Goal: Communication & Community: Connect with others

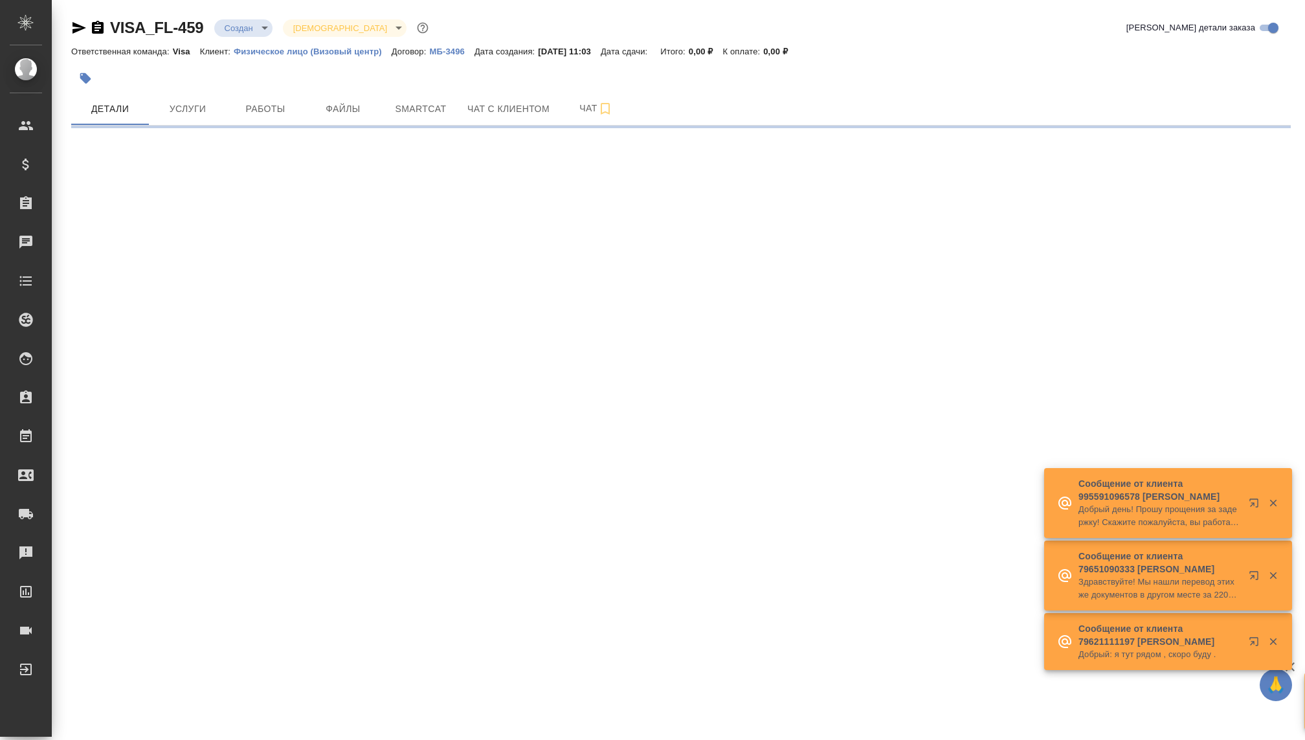
select select "RU"
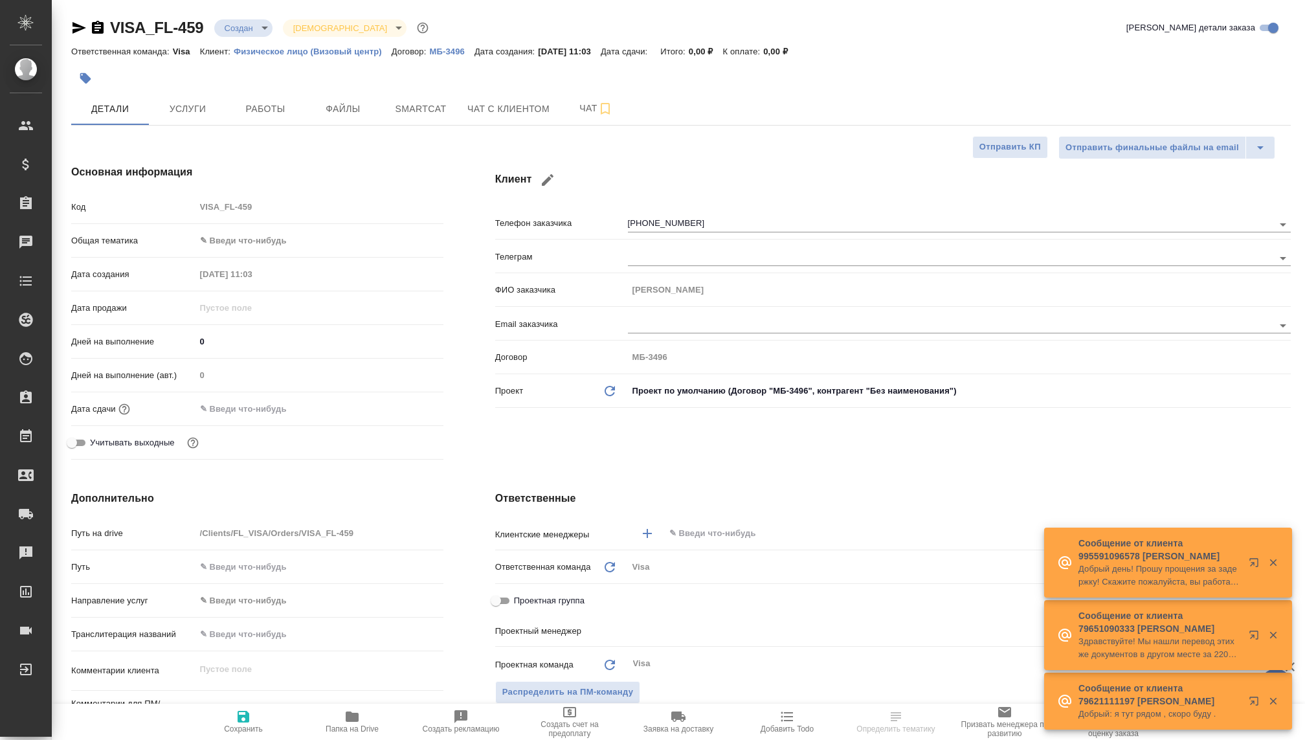
type textarea "x"
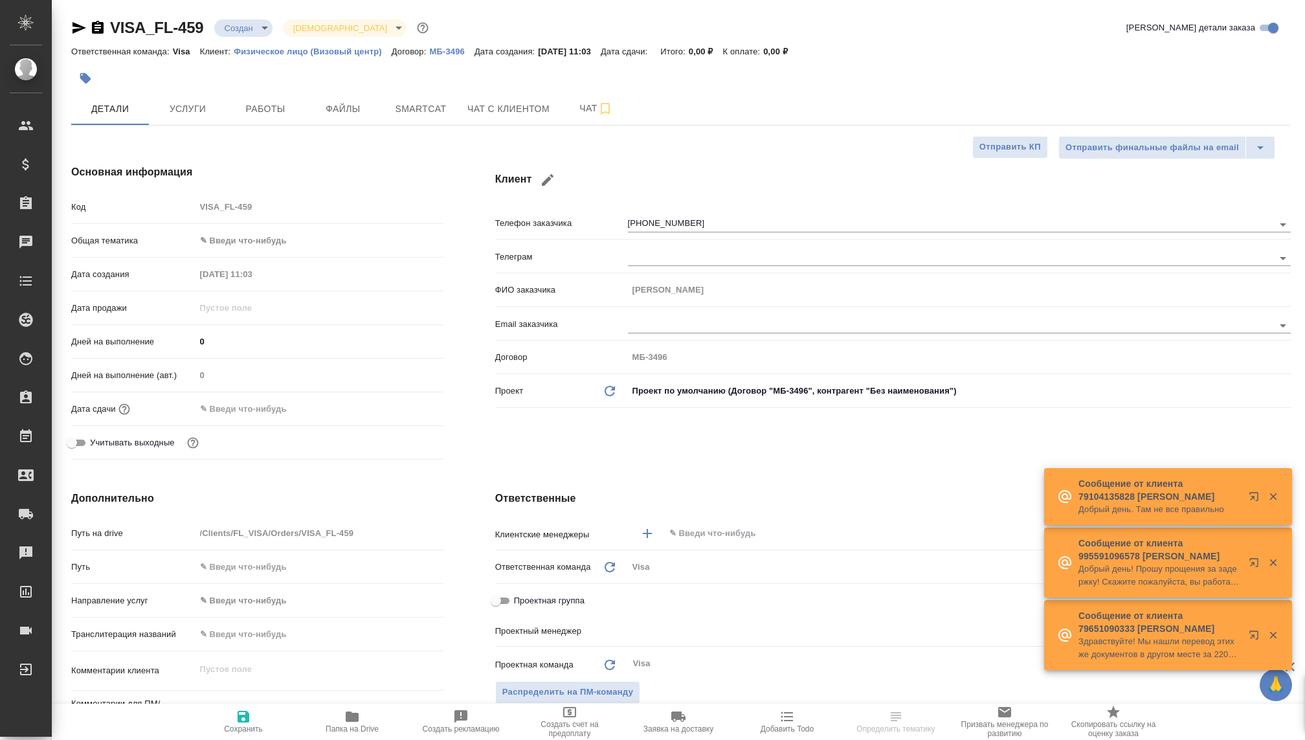
type textarea "x"
type input "[PERSON_NAME]"
type input "Гудина Александра"
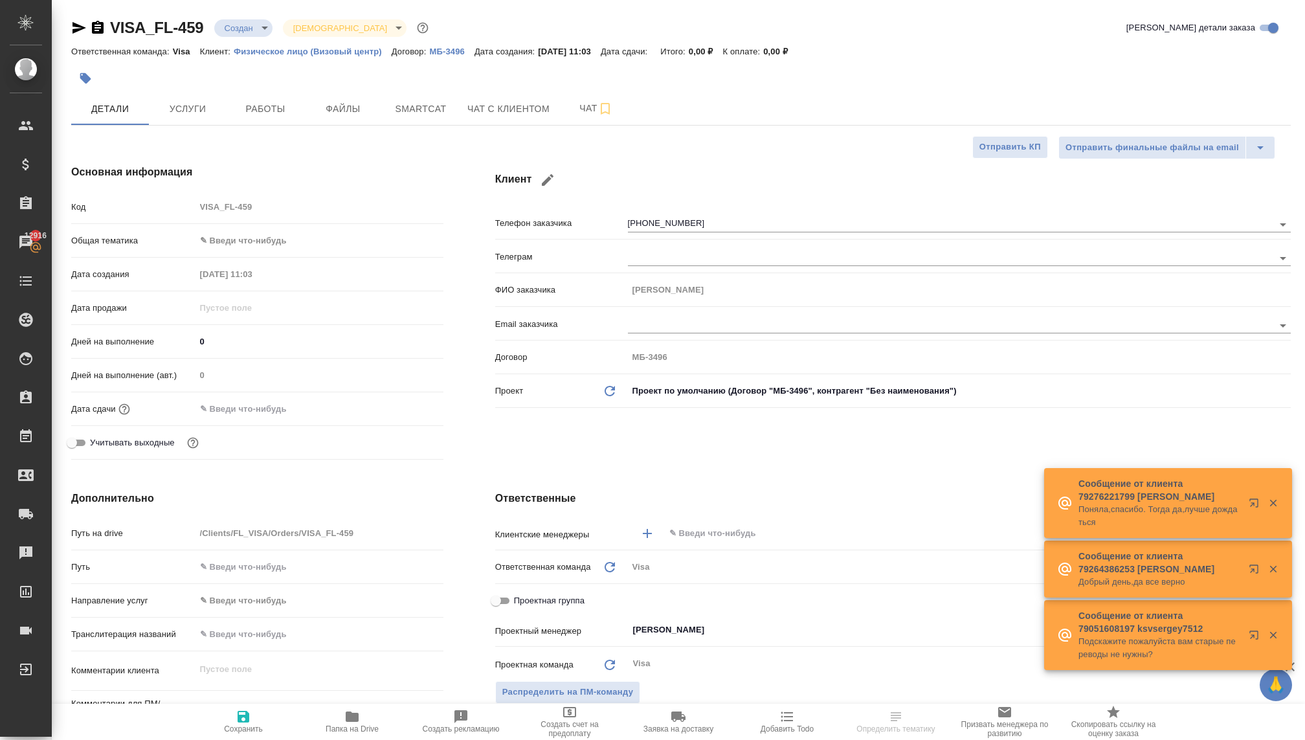
click at [253, 23] on body "🙏 .cls-1 fill:#fff; AWATERA [PERSON_NAME] Спецификации Заказы 12916 Чаты Todo П…" at bounding box center [652, 370] width 1305 height 740
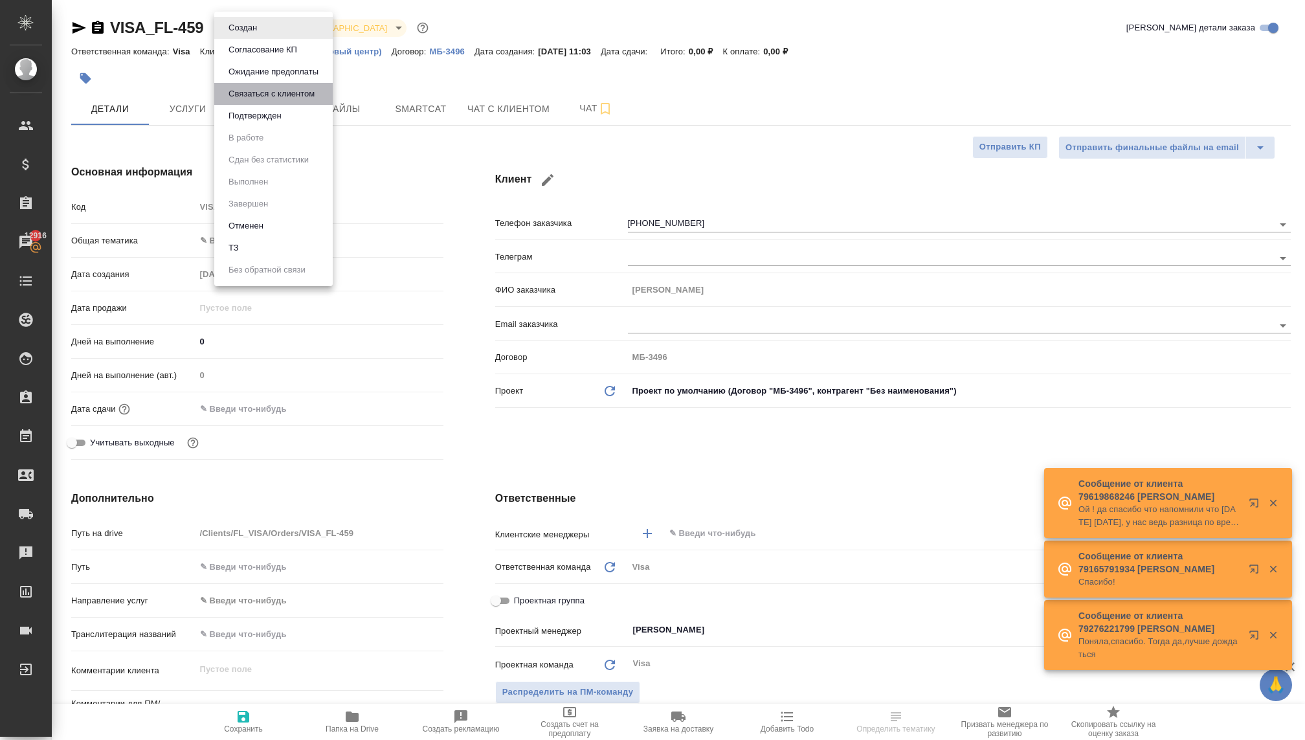
click at [246, 95] on button "Связаться с клиентом" at bounding box center [272, 94] width 94 height 14
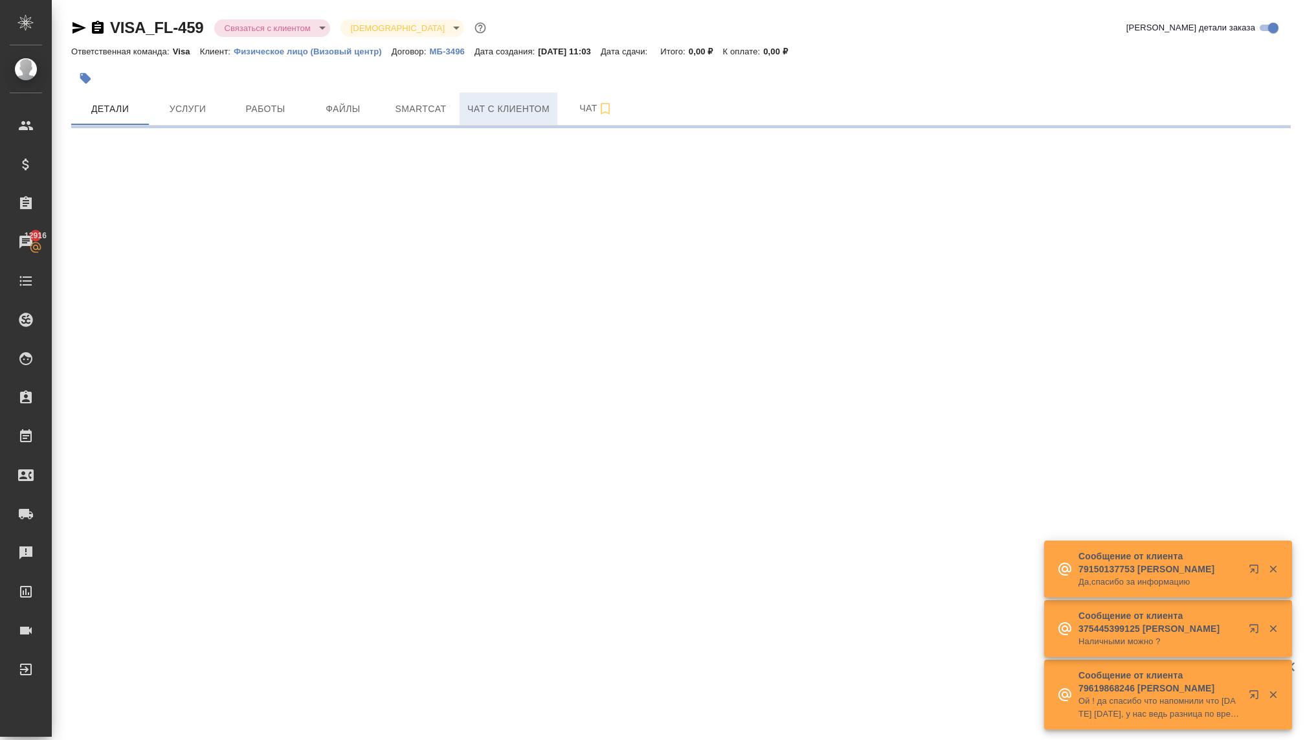
select select "RU"
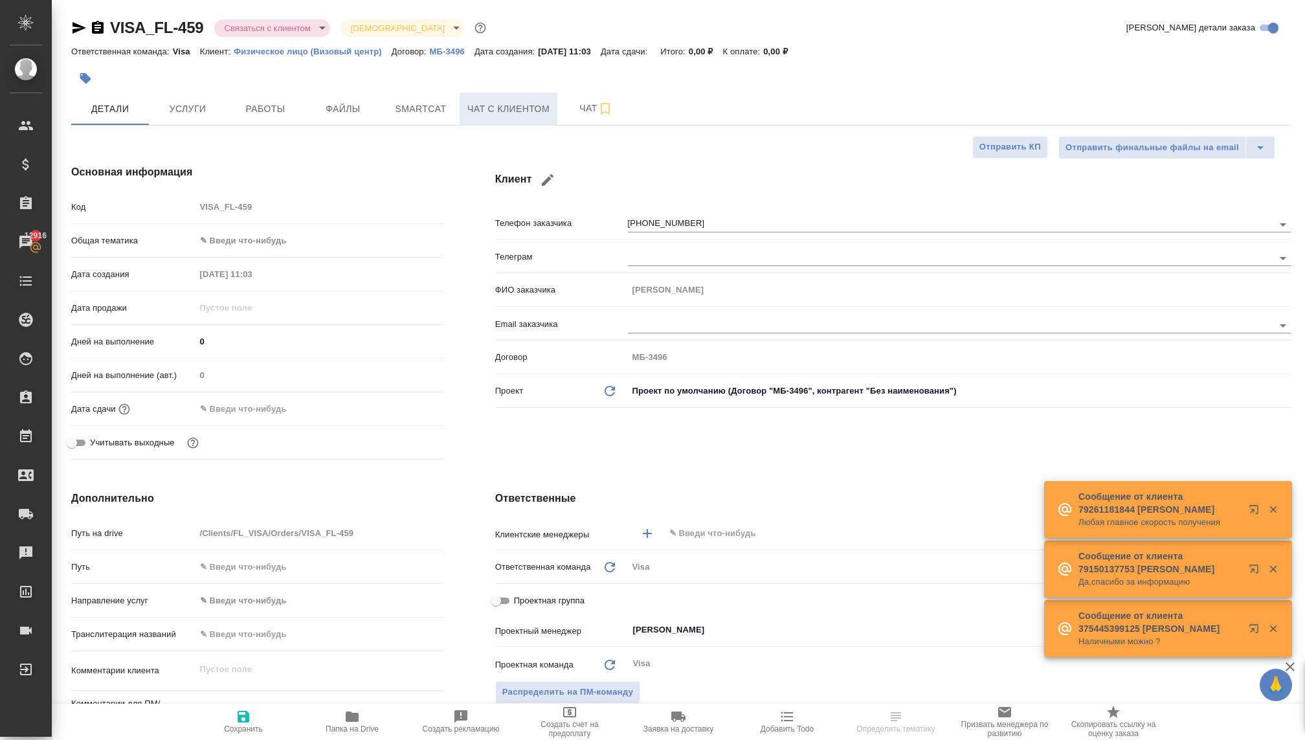
type textarea "x"
click at [482, 109] on span "Чат с клиентом" at bounding box center [509, 109] width 82 height 16
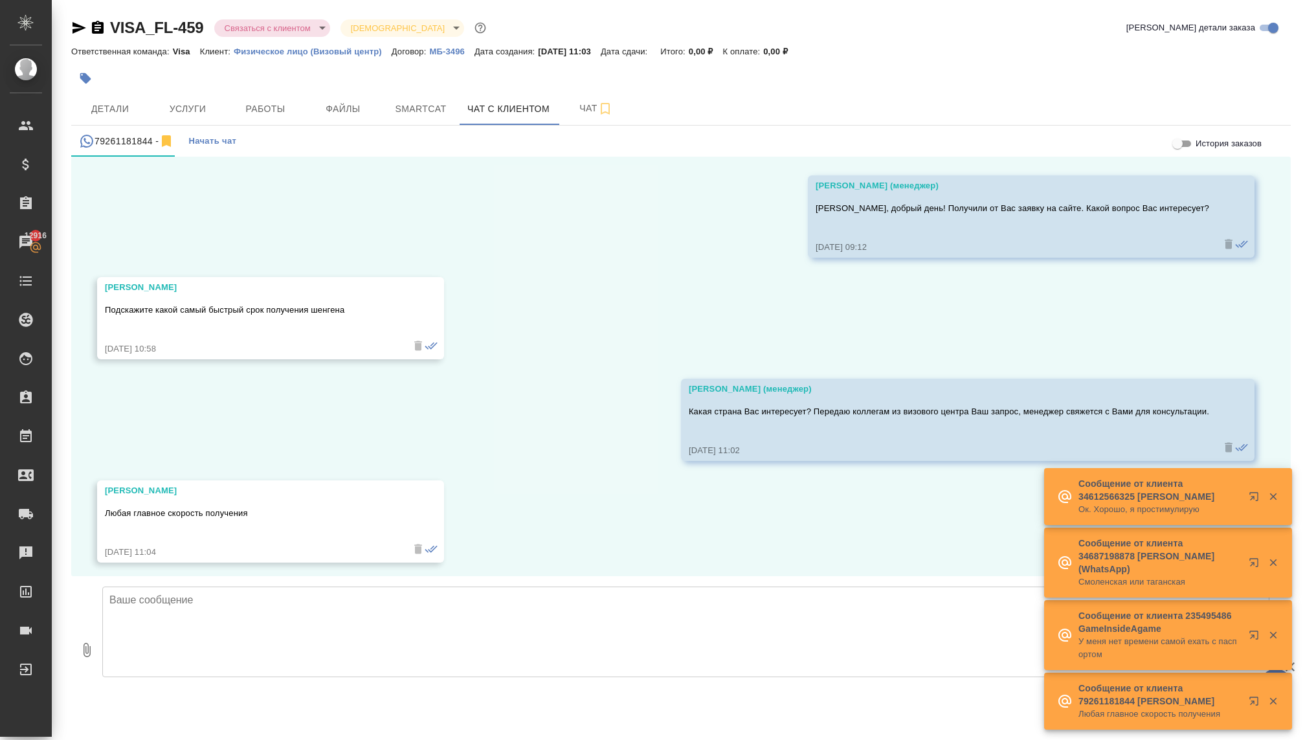
scroll to position [44, 0]
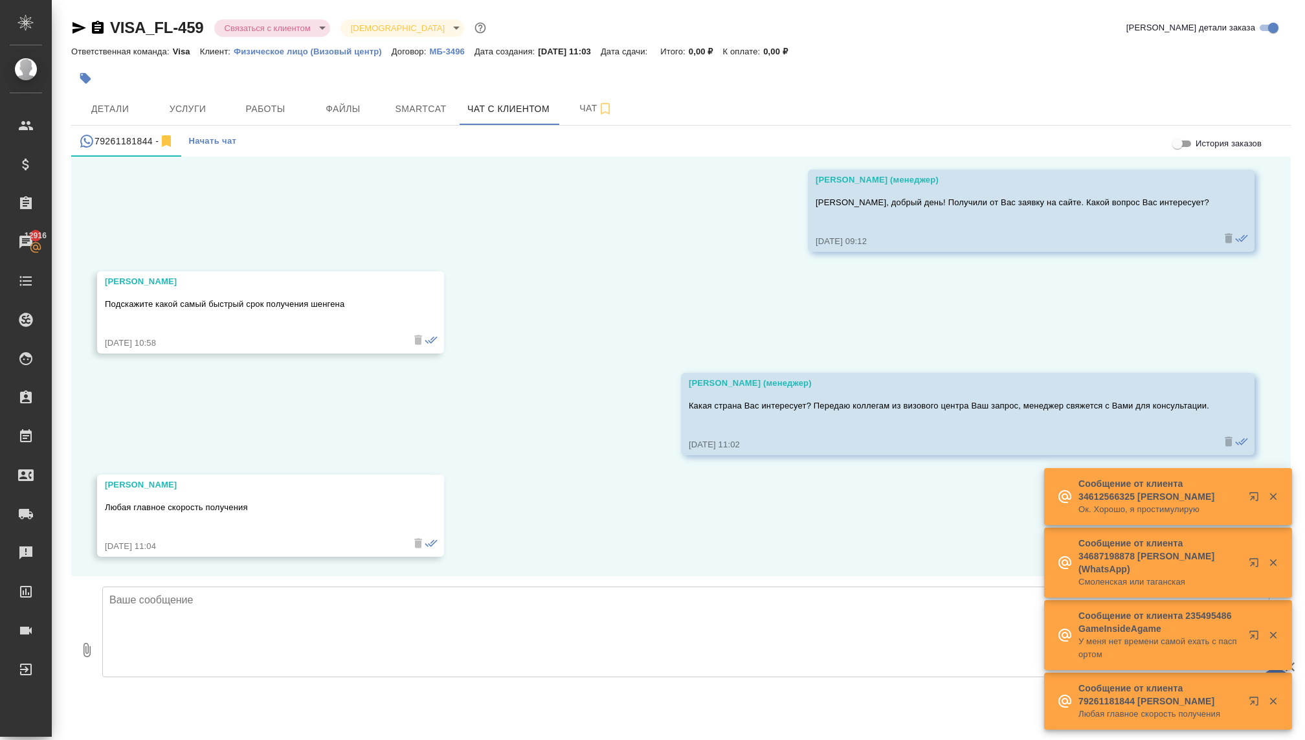
click at [217, 141] on span "Начать чат" at bounding box center [212, 141] width 48 height 15
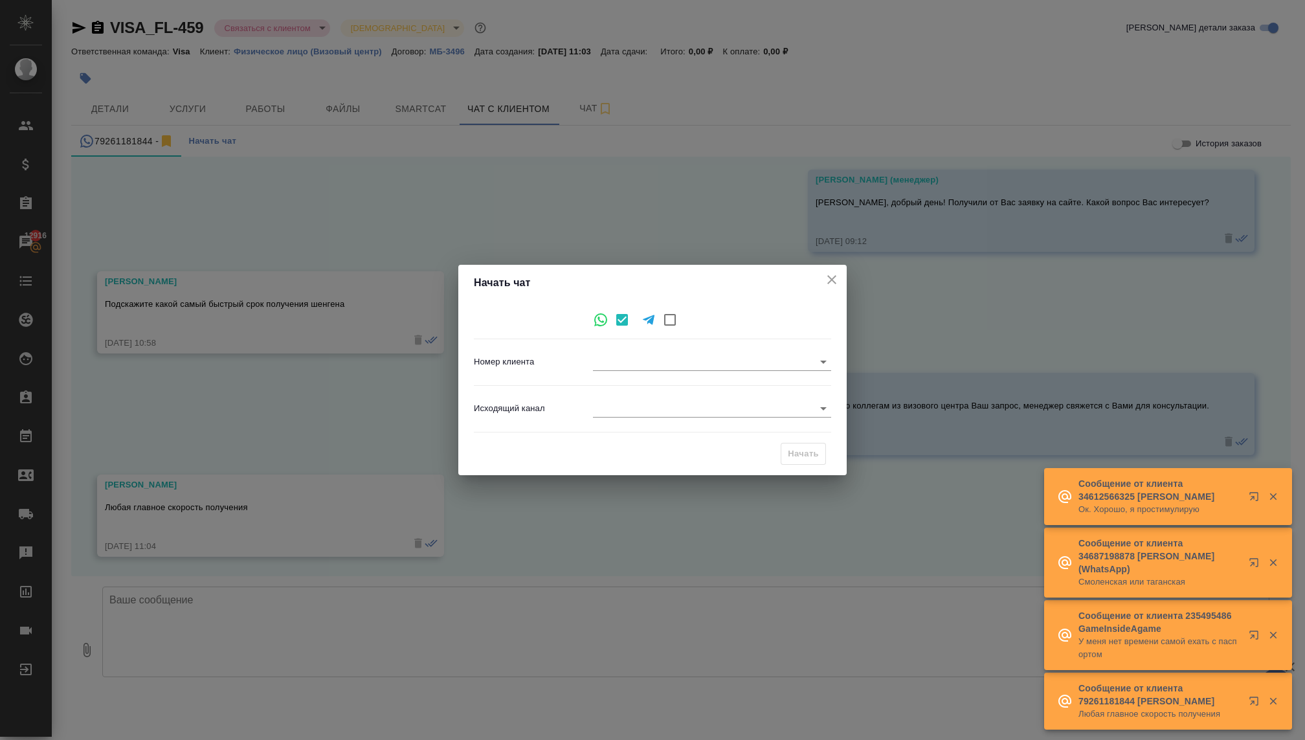
type input "a63e67bf7a20bd9f405477d8"
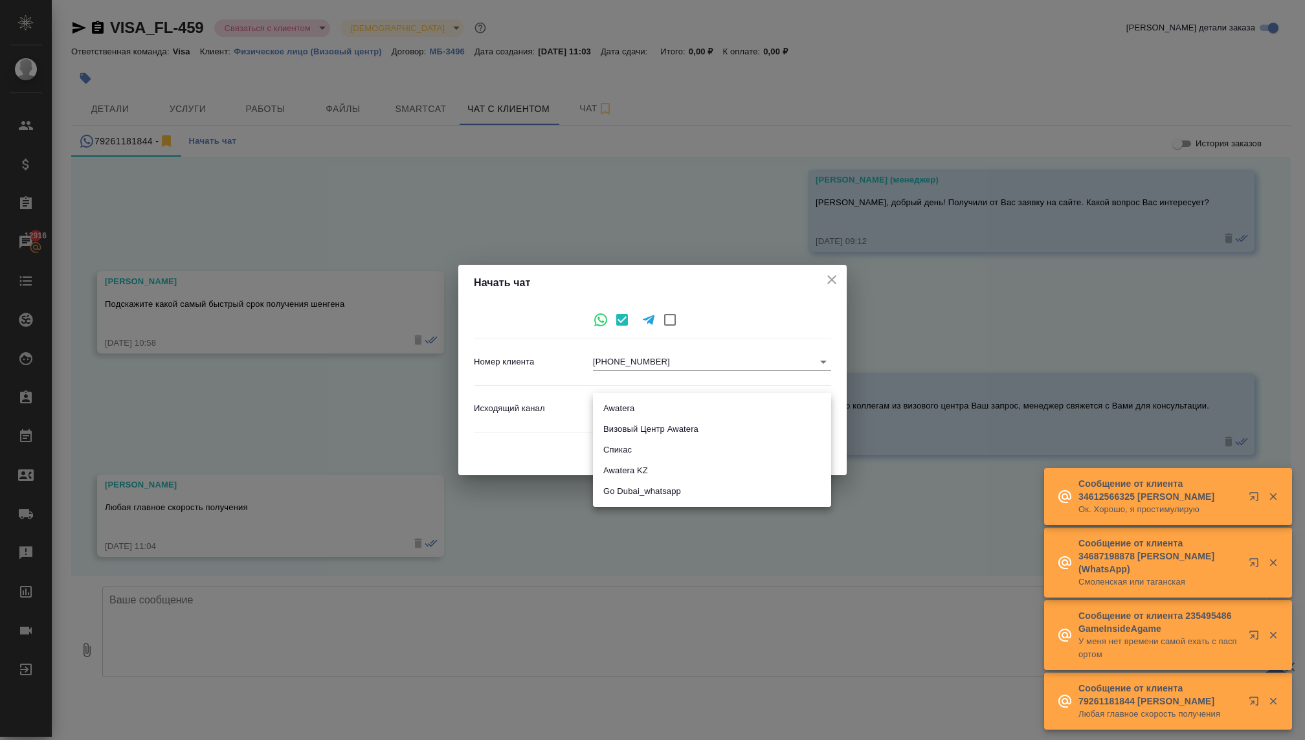
click at [598, 411] on body "🙏 .cls-1 fill:#fff; AWATERA [PERSON_NAME] Спецификации Заказы 12916 Чаты Todo П…" at bounding box center [652, 370] width 1305 height 740
click at [625, 434] on li "Визовый Центр Awatera" at bounding box center [712, 429] width 238 height 21
type input "4"
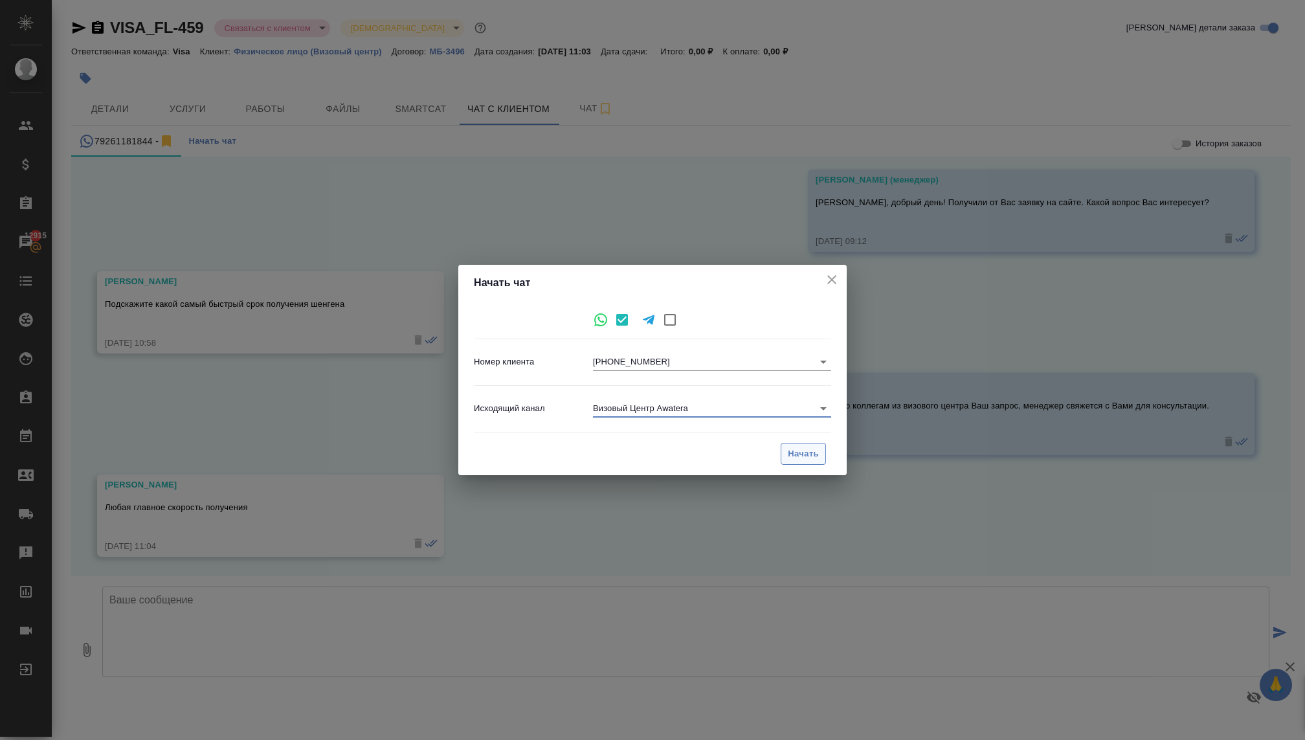
click at [805, 455] on span "Начать" at bounding box center [803, 454] width 31 height 15
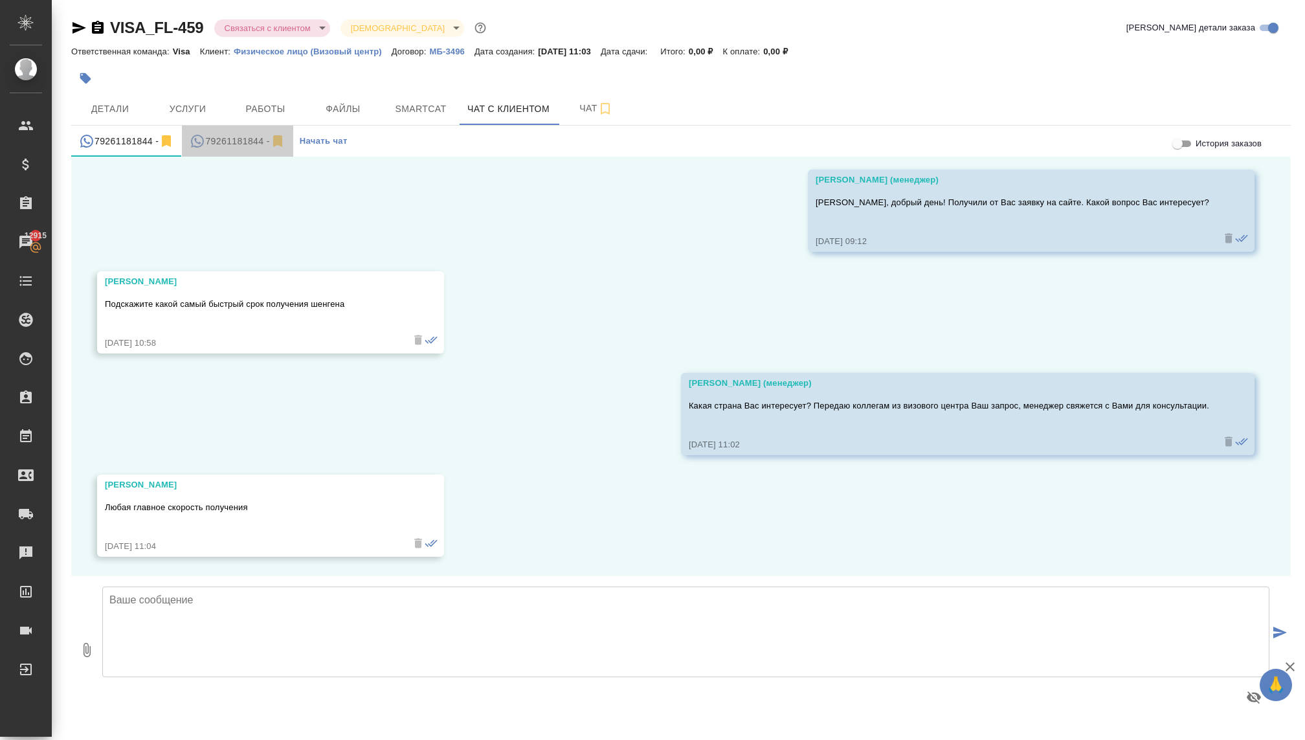
click at [238, 134] on div "79261181844 -" at bounding box center [237, 141] width 95 height 16
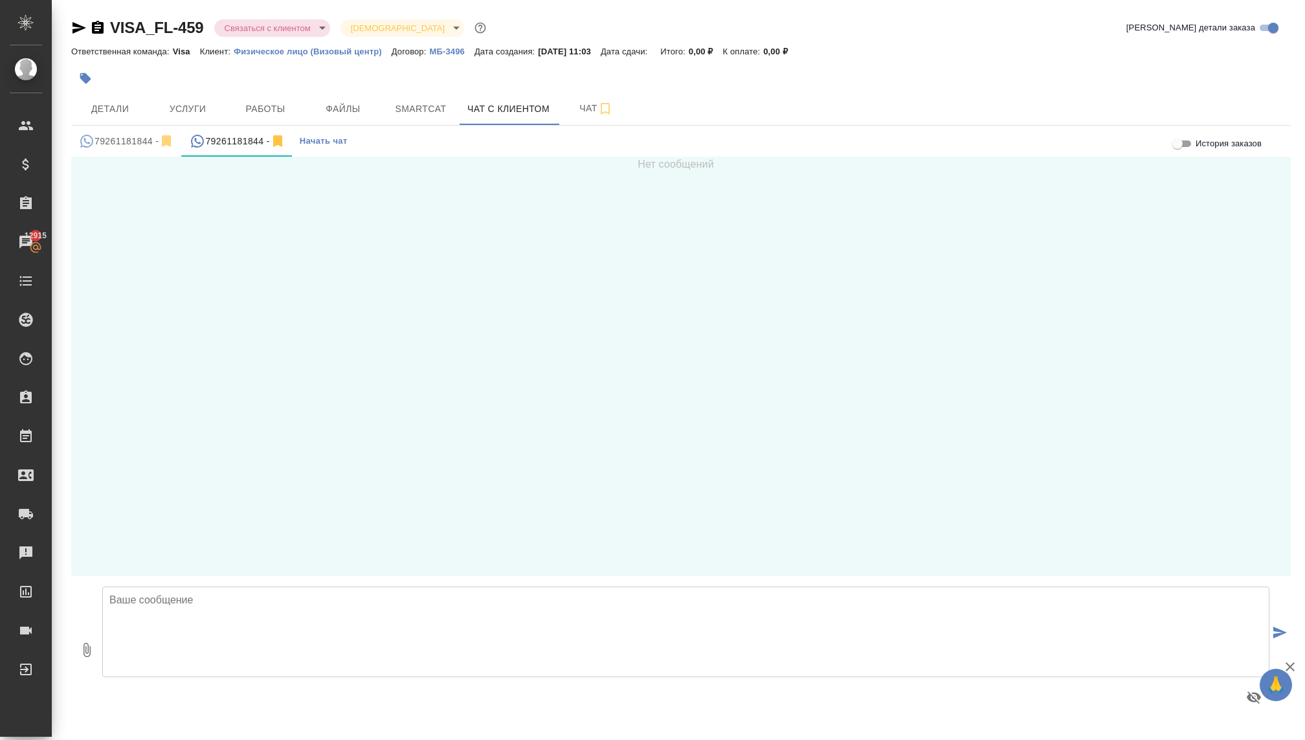
click at [332, 614] on textarea at bounding box center [685, 632] width 1167 height 91
click at [332, 614] on textarea "Добрый день, [PERSON_NAME]!" at bounding box center [685, 632] width 1167 height 91
type textarea "Добрый день, [PERSON_NAME]!"
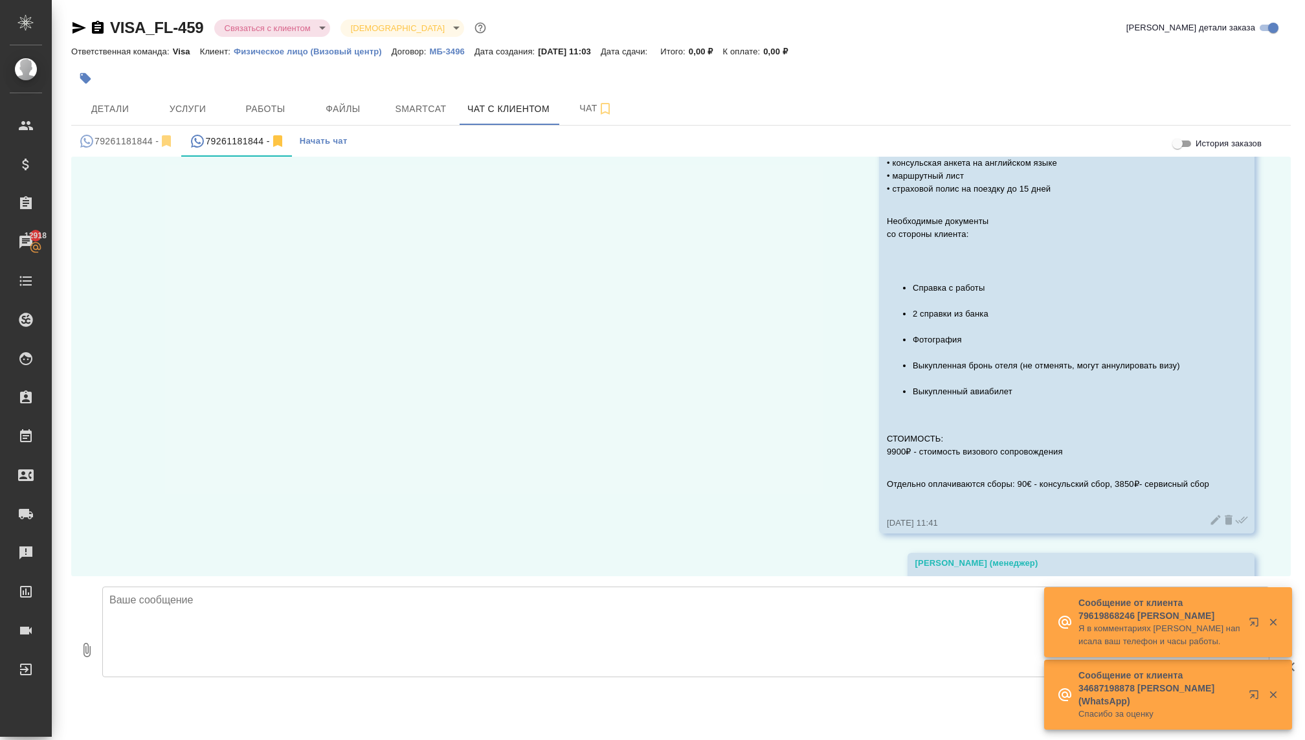
scroll to position [771, 0]
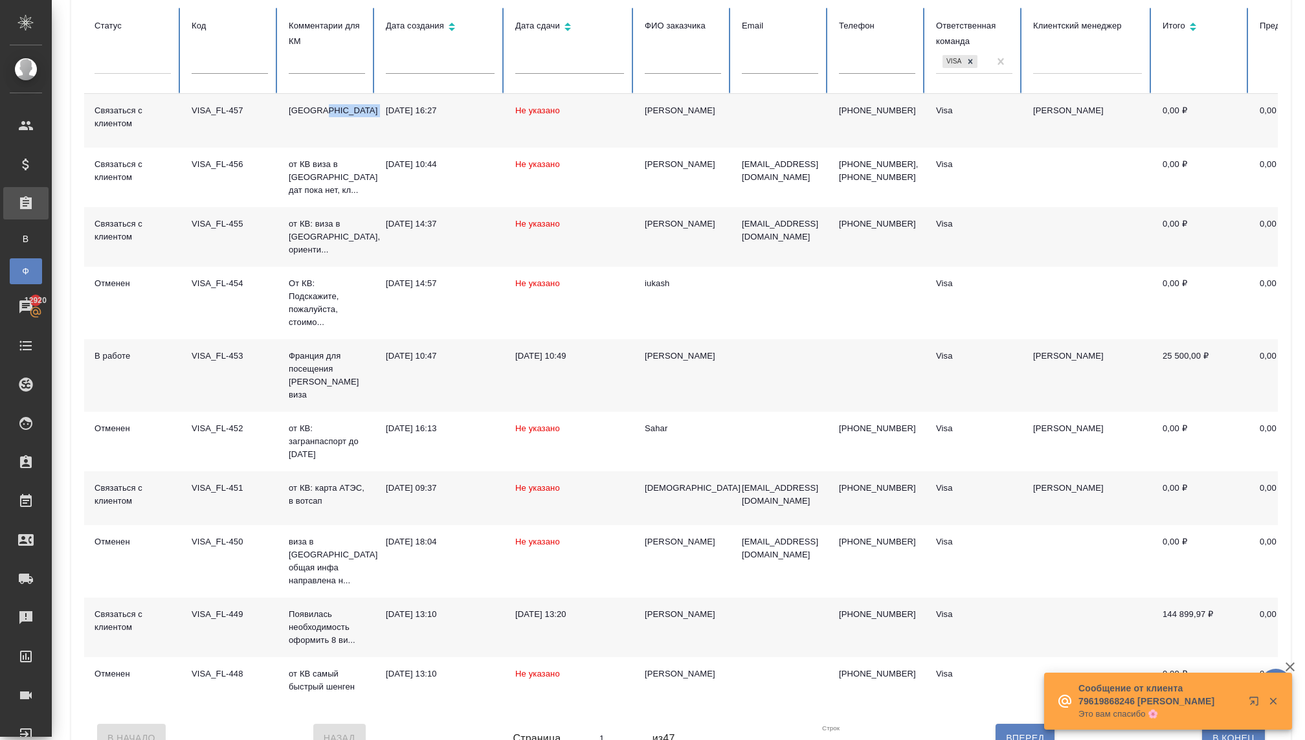
scroll to position [163, 0]
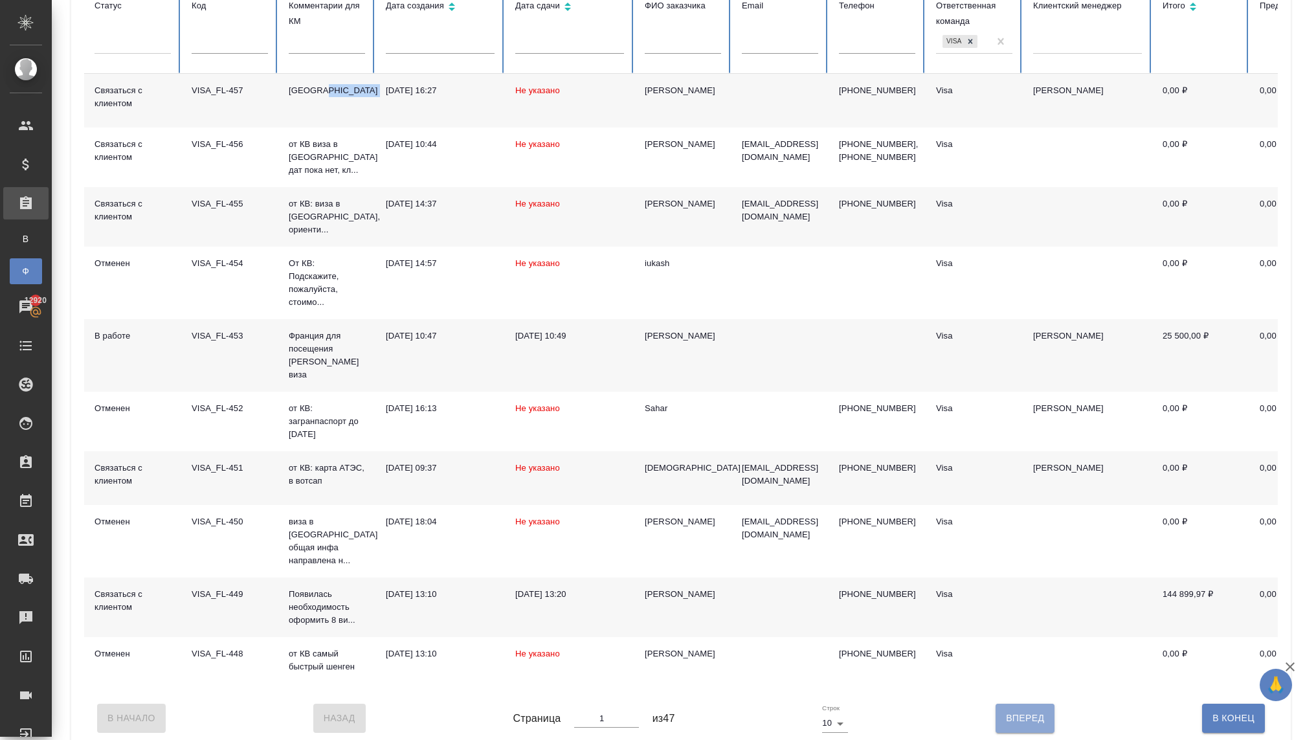
click at [1011, 710] on span "Вперед" at bounding box center [1025, 718] width 38 height 16
type input "2"
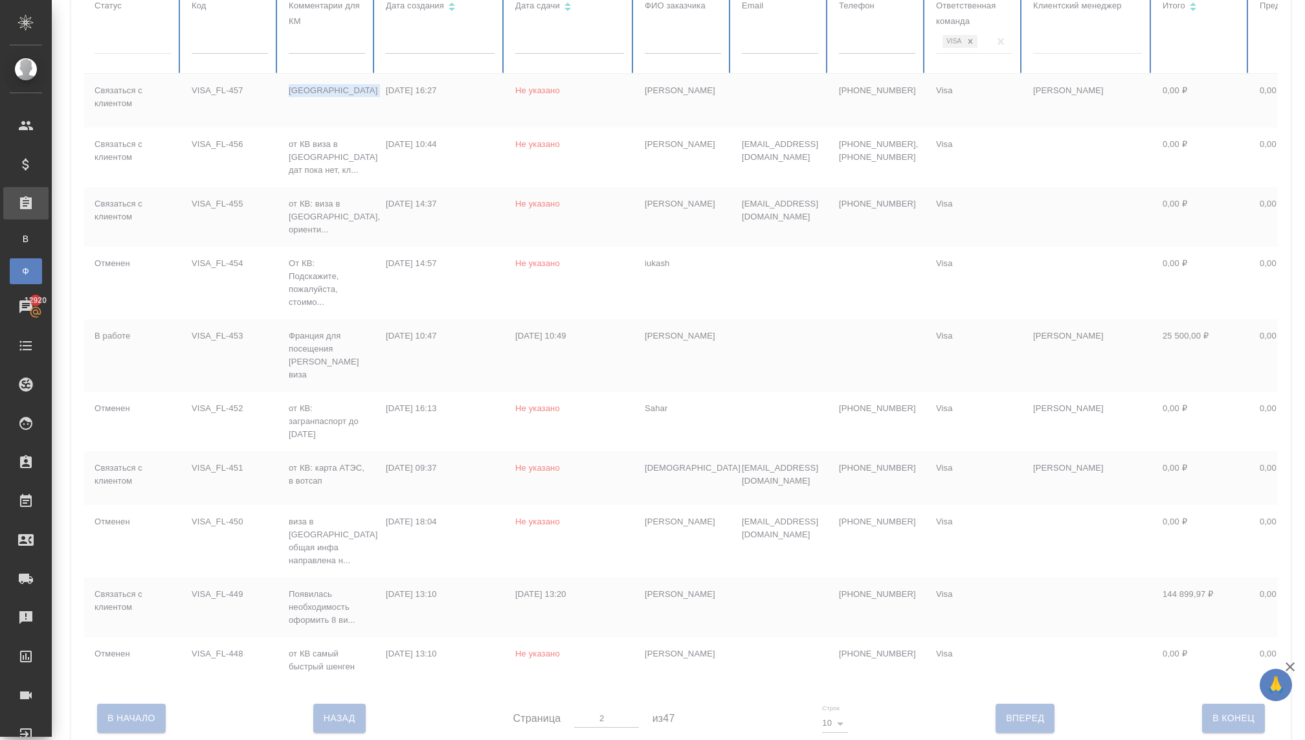
scroll to position [139, 0]
